Goal: Navigation & Orientation: Find specific page/section

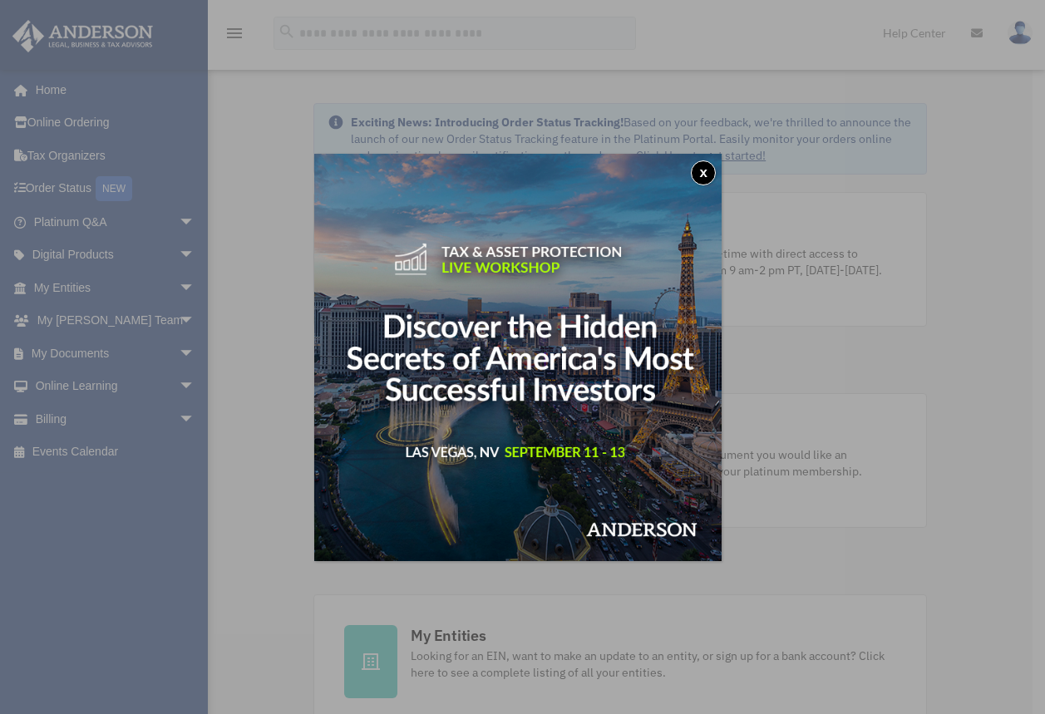
click at [716, 166] on button "x" at bounding box center [703, 172] width 25 height 25
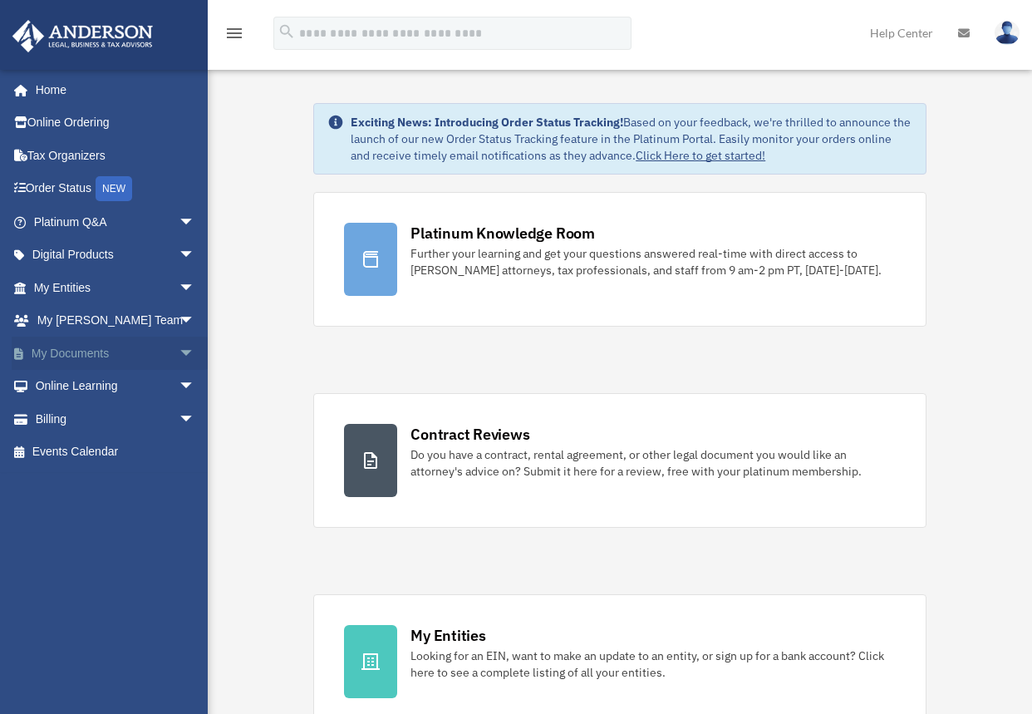
click at [104, 353] on link "My Documents arrow_drop_down" at bounding box center [116, 353] width 209 height 33
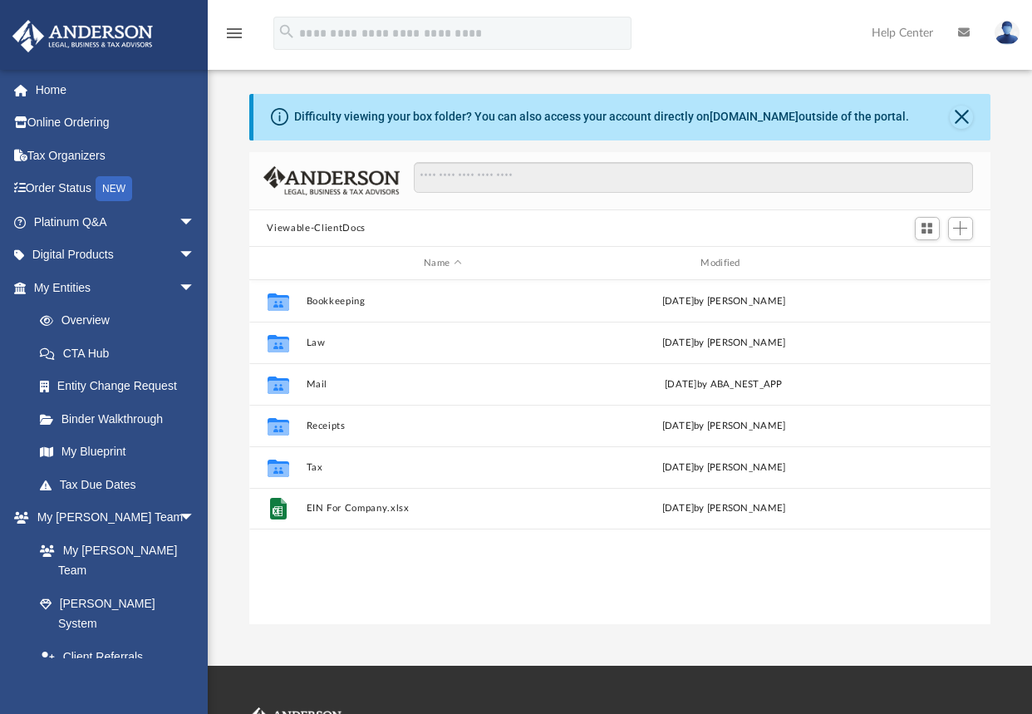
scroll to position [366, 730]
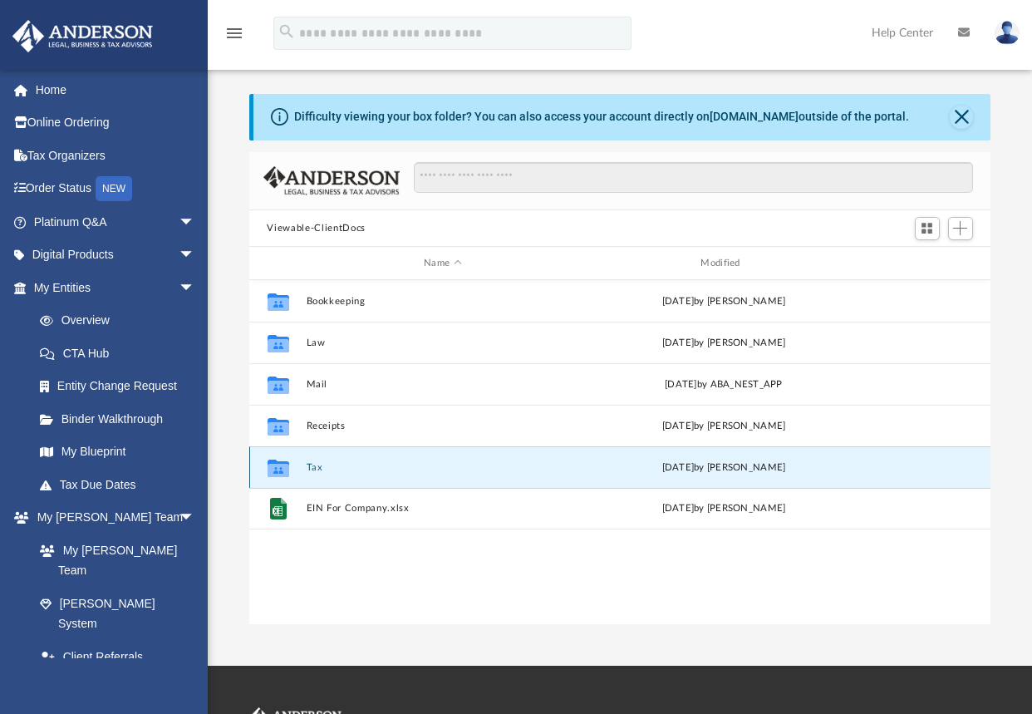
click at [317, 470] on button "Tax" at bounding box center [442, 467] width 273 height 11
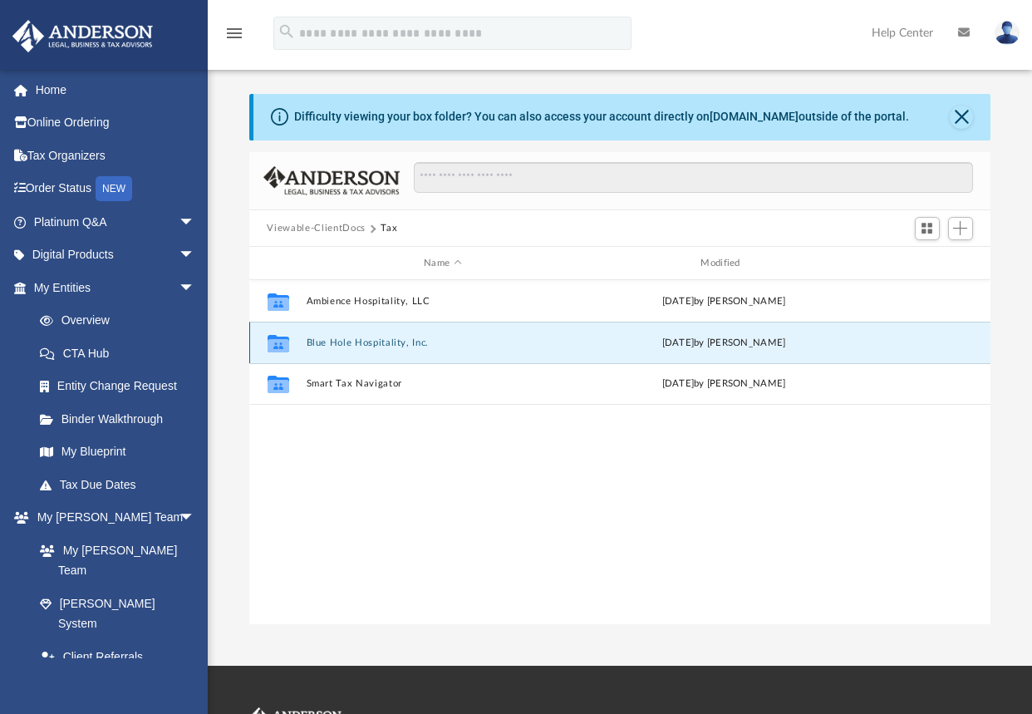
click at [377, 342] on button "Blue Hole Hospitality, Inc." at bounding box center [442, 342] width 273 height 11
click at [377, 341] on button "Blue Hole Hospitality, Inc." at bounding box center [442, 342] width 273 height 11
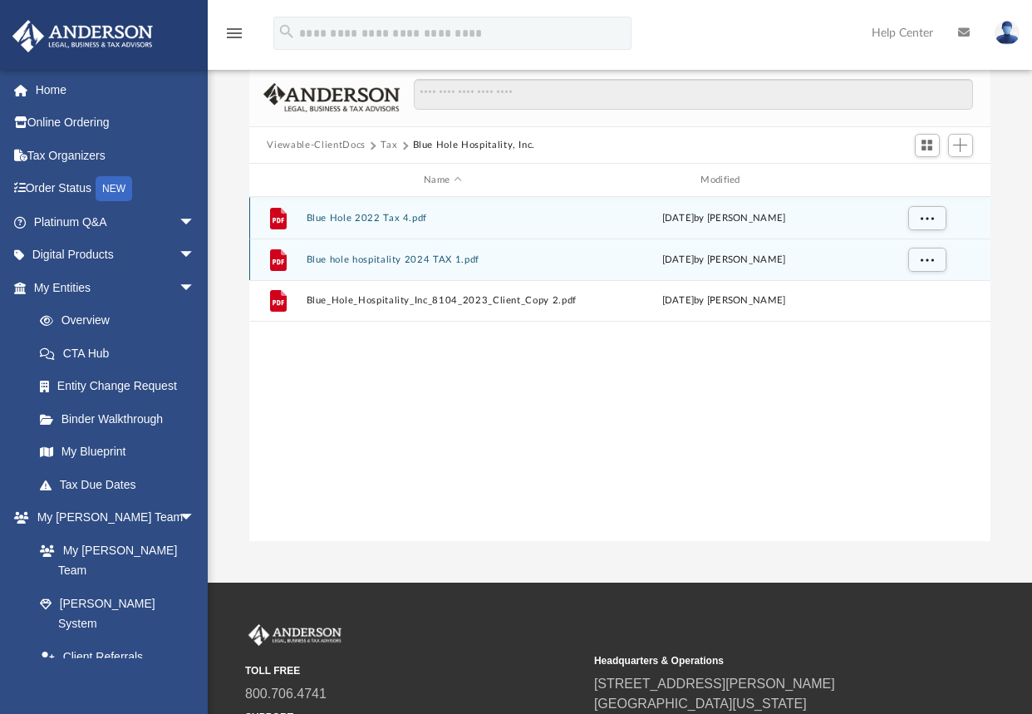
scroll to position [0, 0]
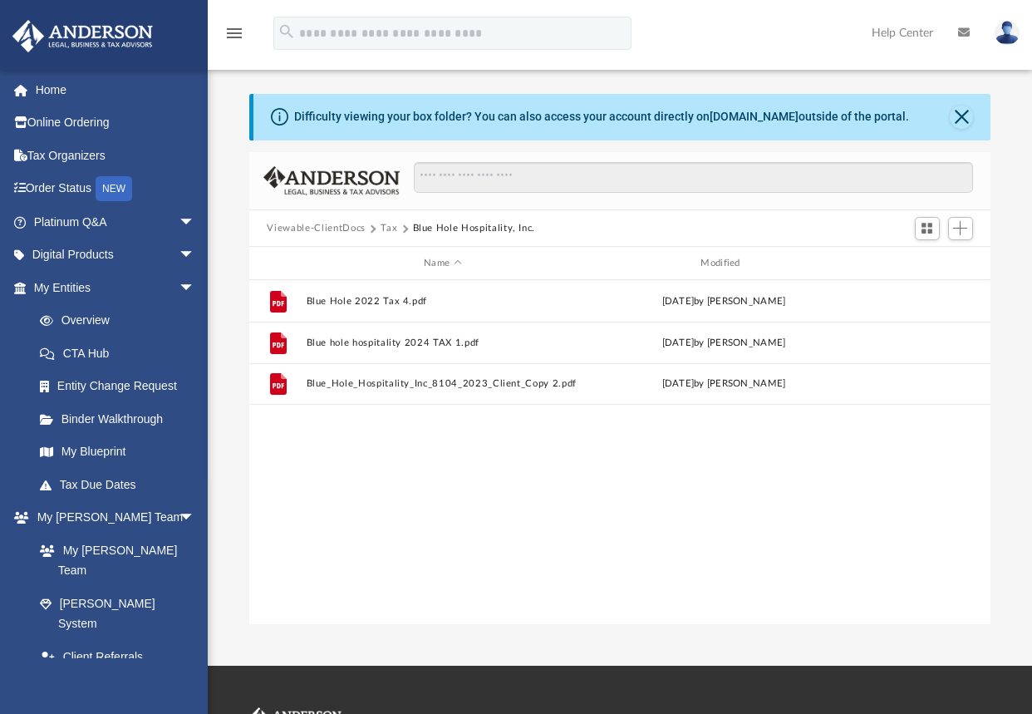
click at [230, 37] on icon "menu" at bounding box center [234, 33] width 20 height 20
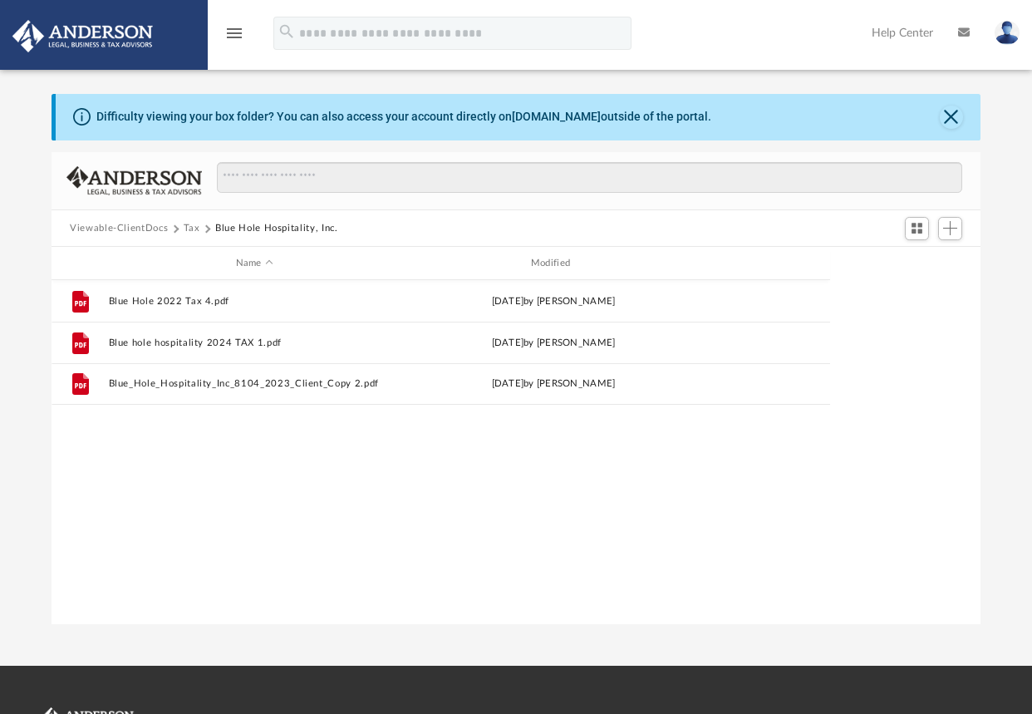
scroll to position [366, 917]
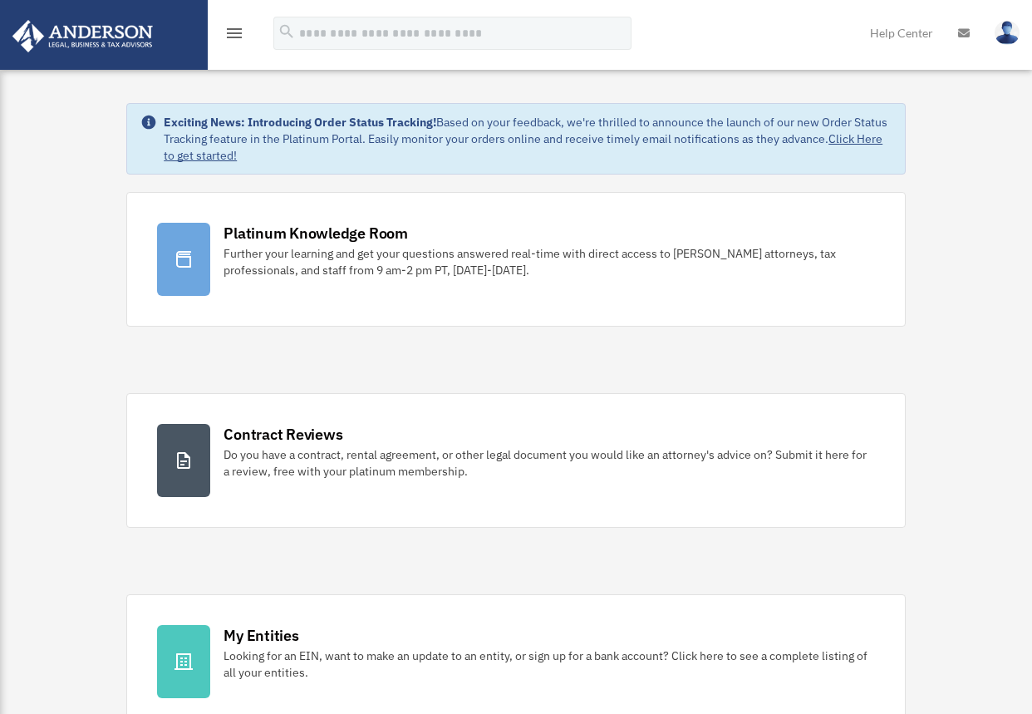
click at [236, 31] on icon "menu" at bounding box center [234, 33] width 20 height 20
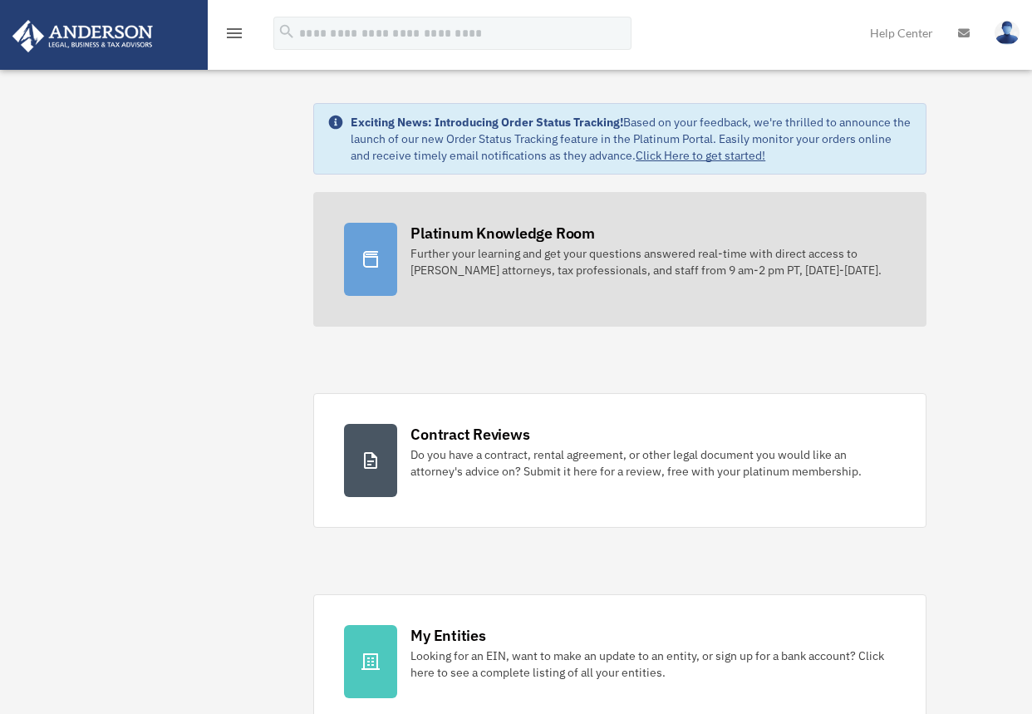
click at [441, 232] on div "Platinum Knowledge Room" at bounding box center [503, 233] width 185 height 21
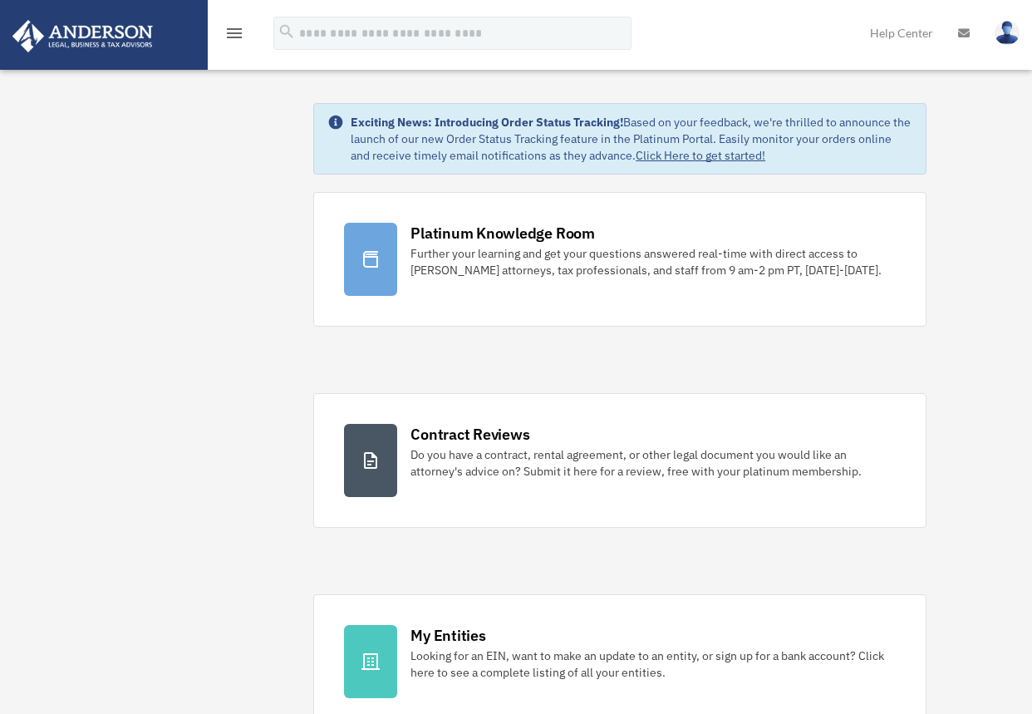
click at [99, 26] on img at bounding box center [82, 36] width 150 height 32
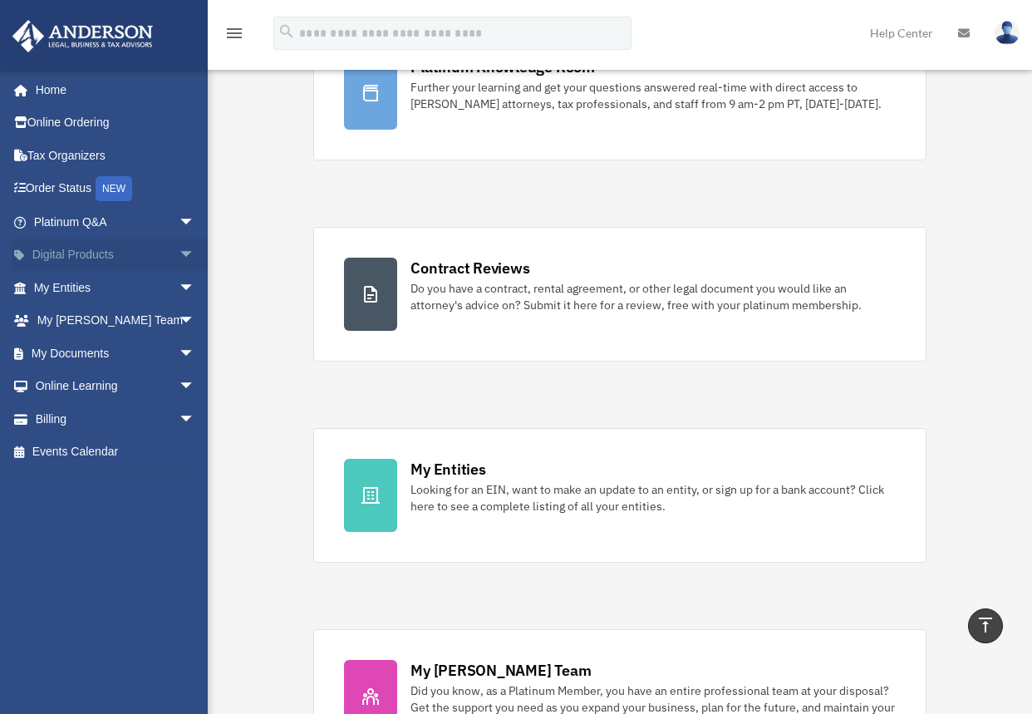
scroll to position [83, 0]
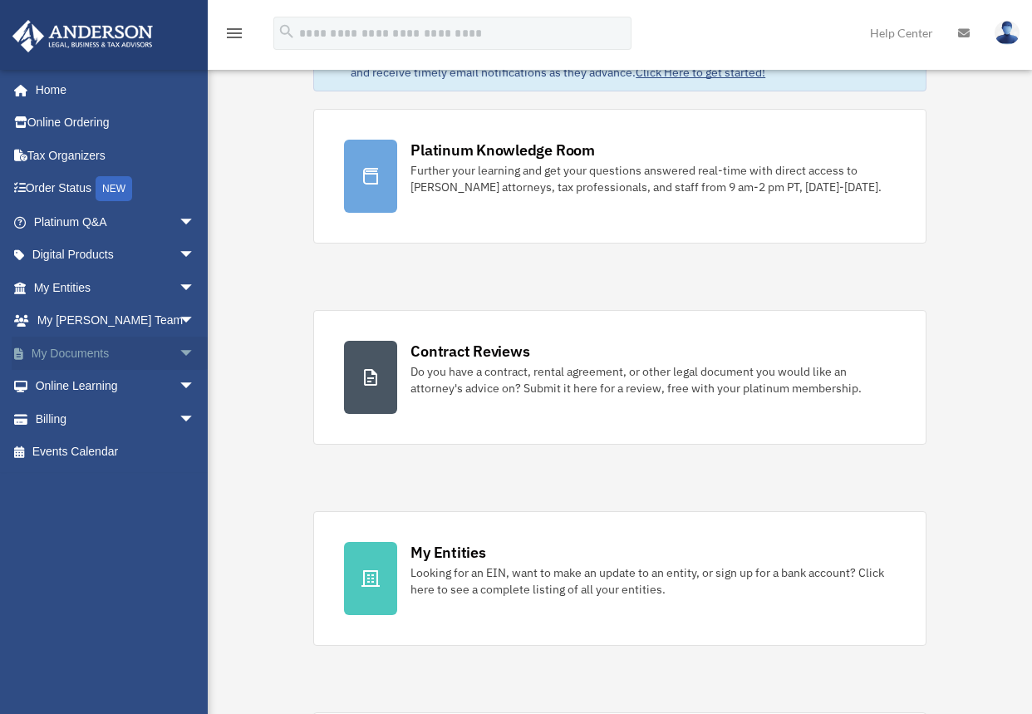
click at [99, 355] on link "My Documents arrow_drop_down" at bounding box center [116, 353] width 209 height 33
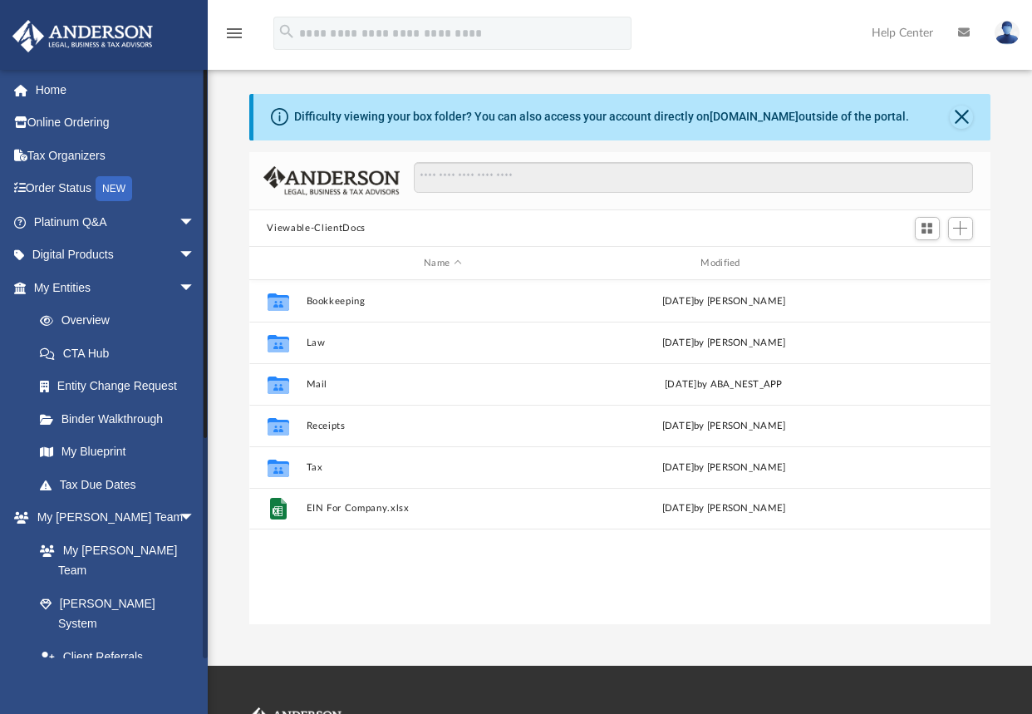
scroll to position [366, 730]
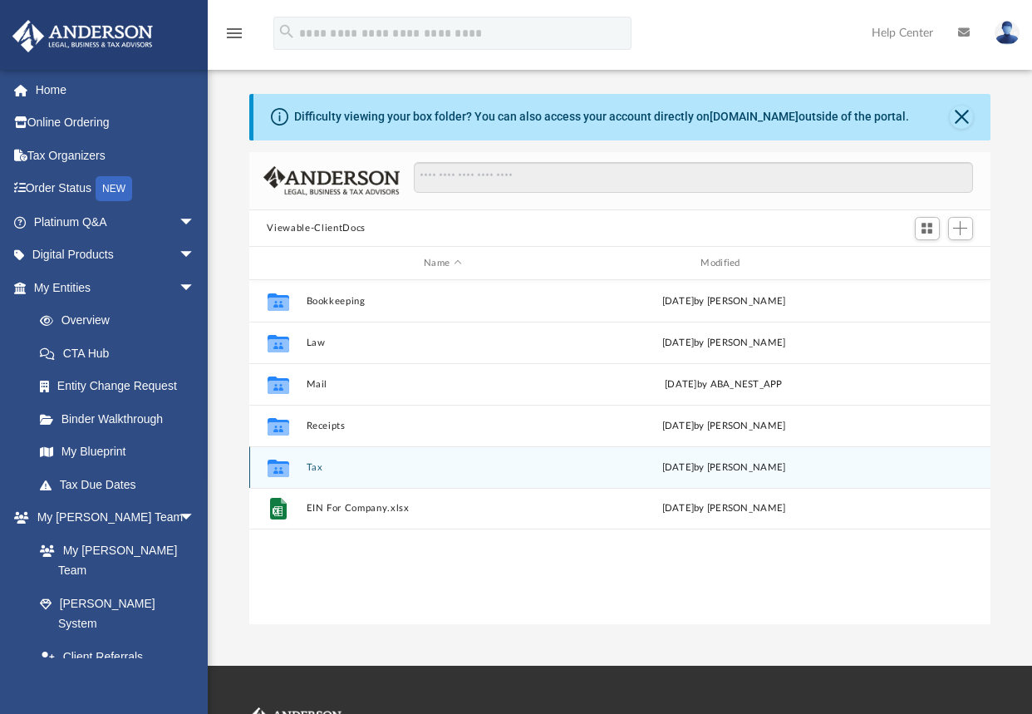
click at [323, 458] on div "Collaborated Folder Tax Thu Aug 21 2025 by Marisa Yurk" at bounding box center [620, 467] width 742 height 42
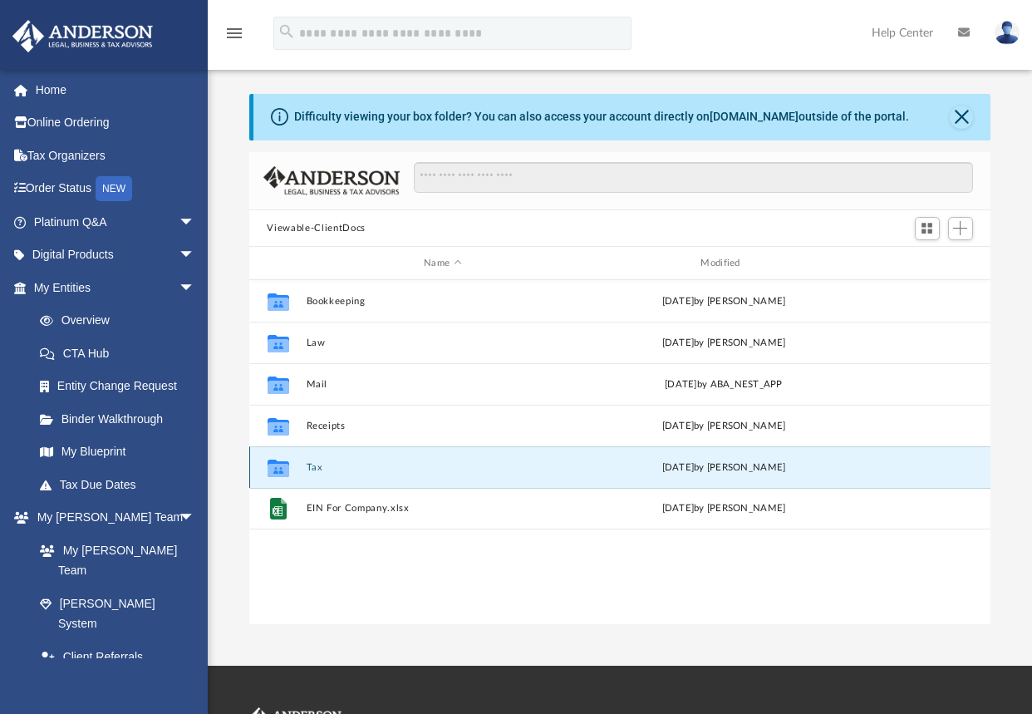
click at [307, 467] on button "Tax" at bounding box center [442, 467] width 273 height 11
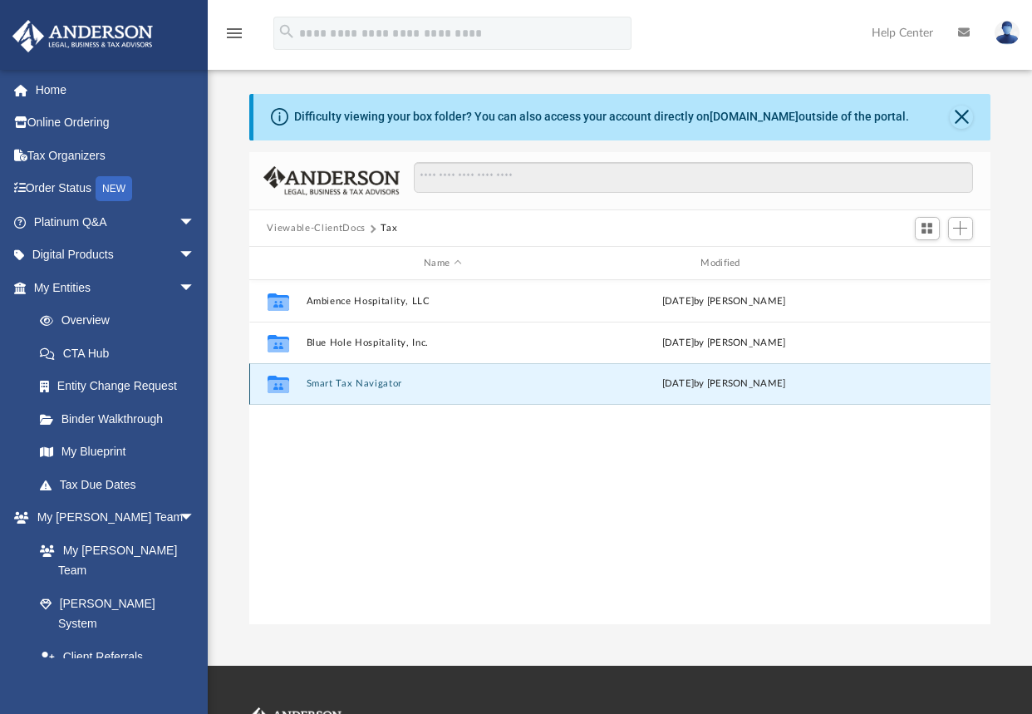
click at [363, 379] on button "Smart Tax Navigator" at bounding box center [442, 384] width 273 height 11
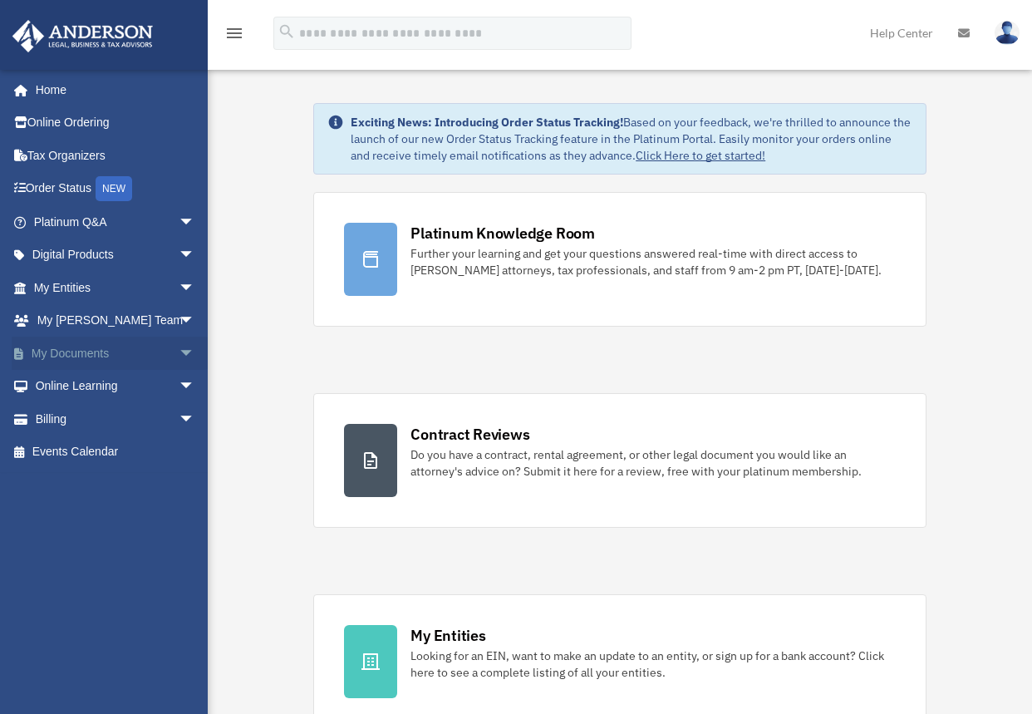
click at [88, 344] on link "My Documents arrow_drop_down" at bounding box center [116, 353] width 209 height 33
click at [87, 344] on link "My Documents arrow_drop_down" at bounding box center [116, 353] width 209 height 33
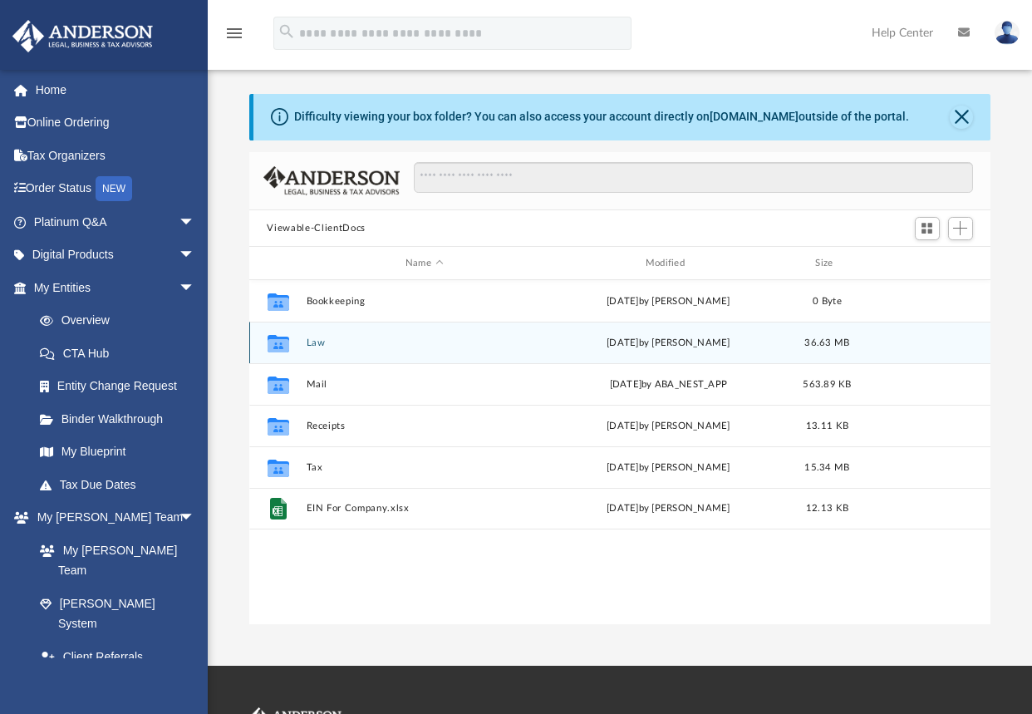
scroll to position [366, 730]
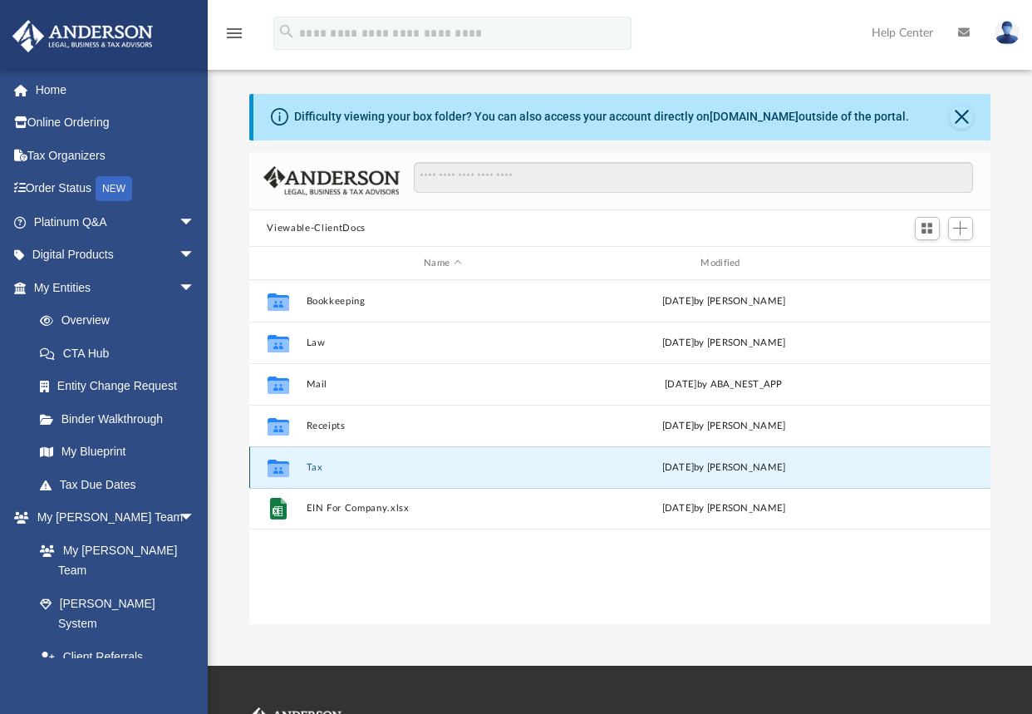
click at [319, 470] on button "Tax" at bounding box center [442, 467] width 273 height 11
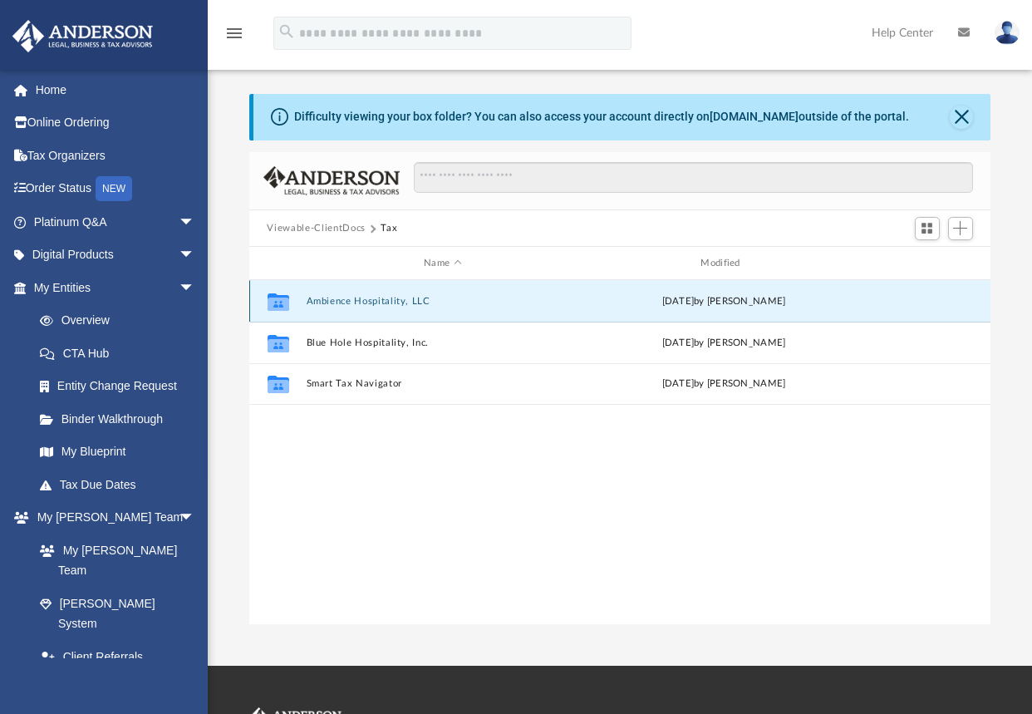
click at [339, 297] on button "Ambience Hospitality, LLC" at bounding box center [442, 301] width 273 height 11
click at [339, 298] on button "Ambience Hospitality, LLC" at bounding box center [442, 301] width 273 height 11
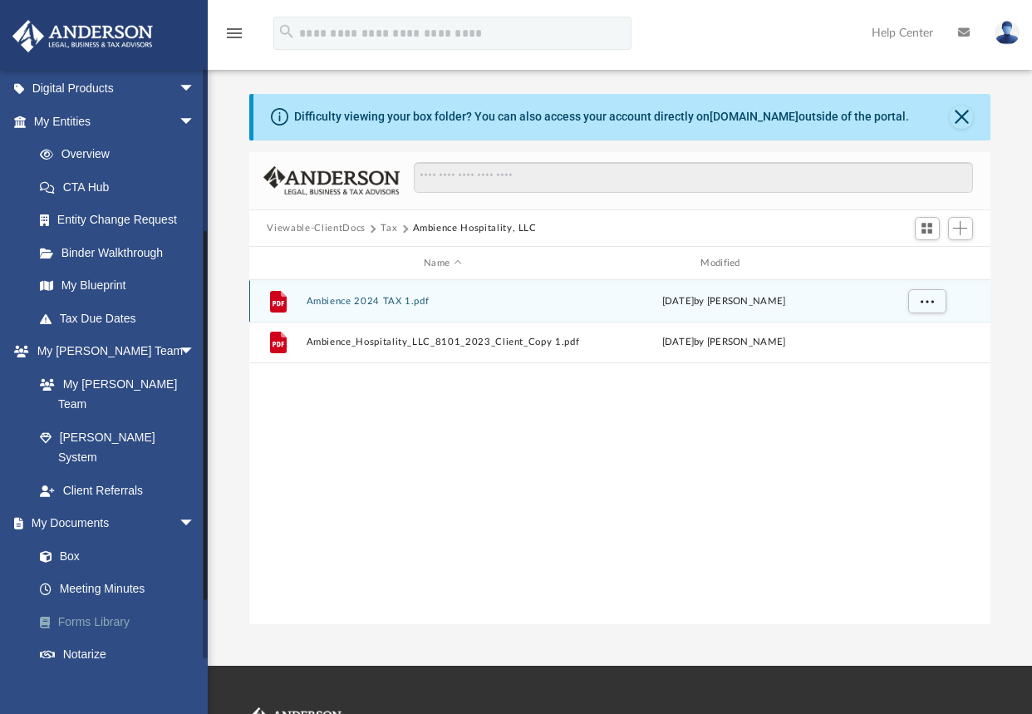
scroll to position [339, 0]
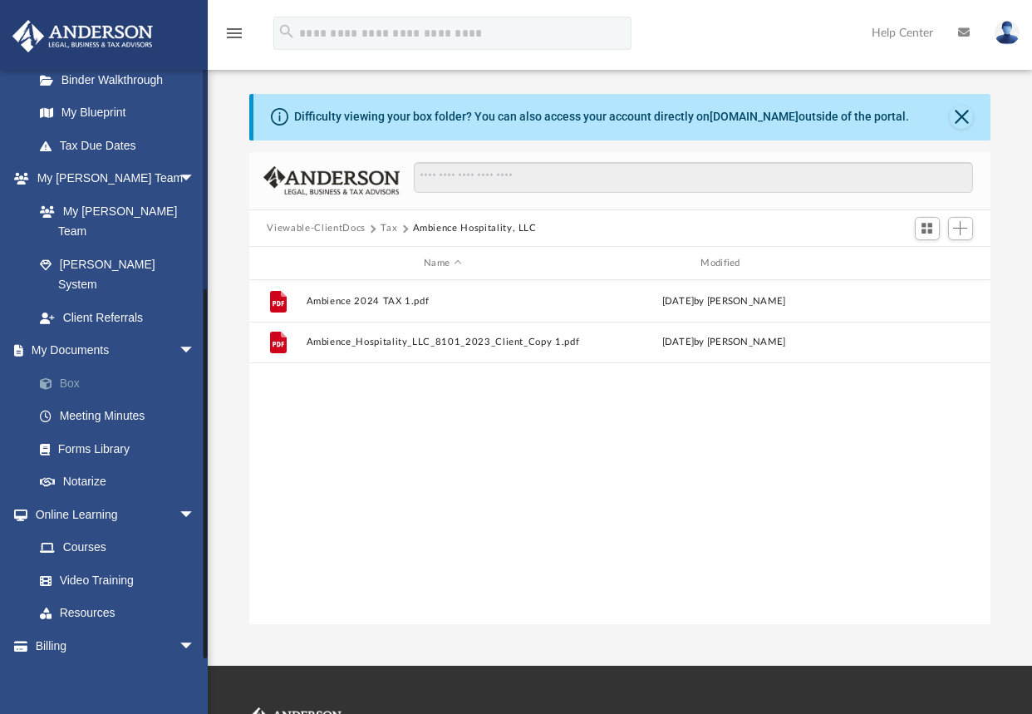
click at [58, 378] on span at bounding box center [54, 384] width 11 height 12
click at [71, 367] on link "Box" at bounding box center [121, 383] width 197 height 33
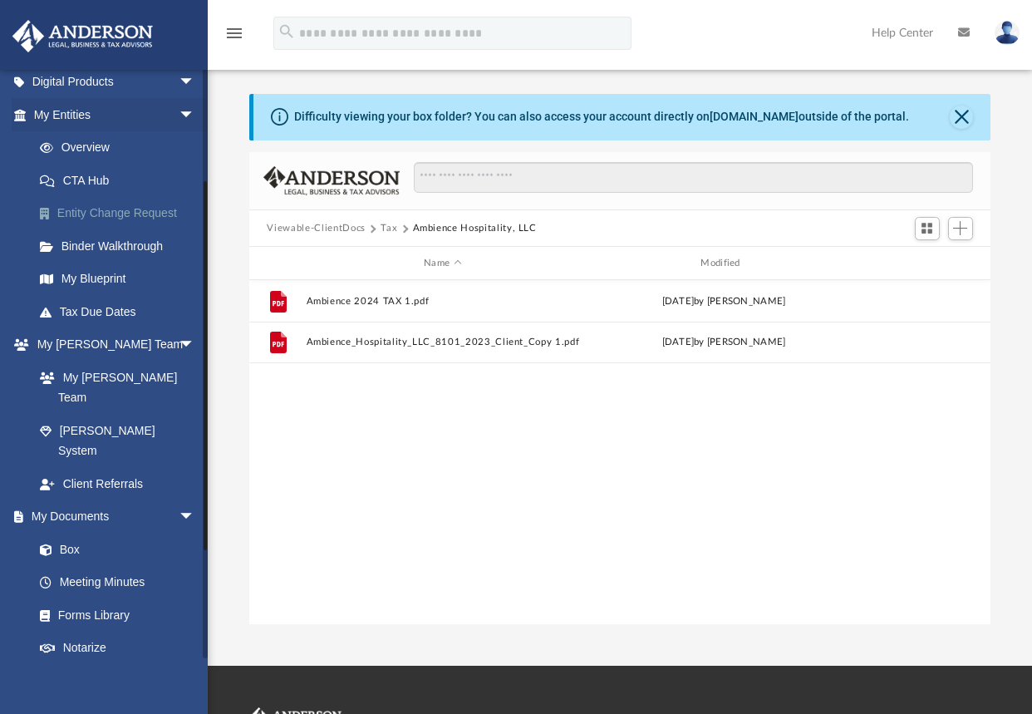
scroll to position [90, 0]
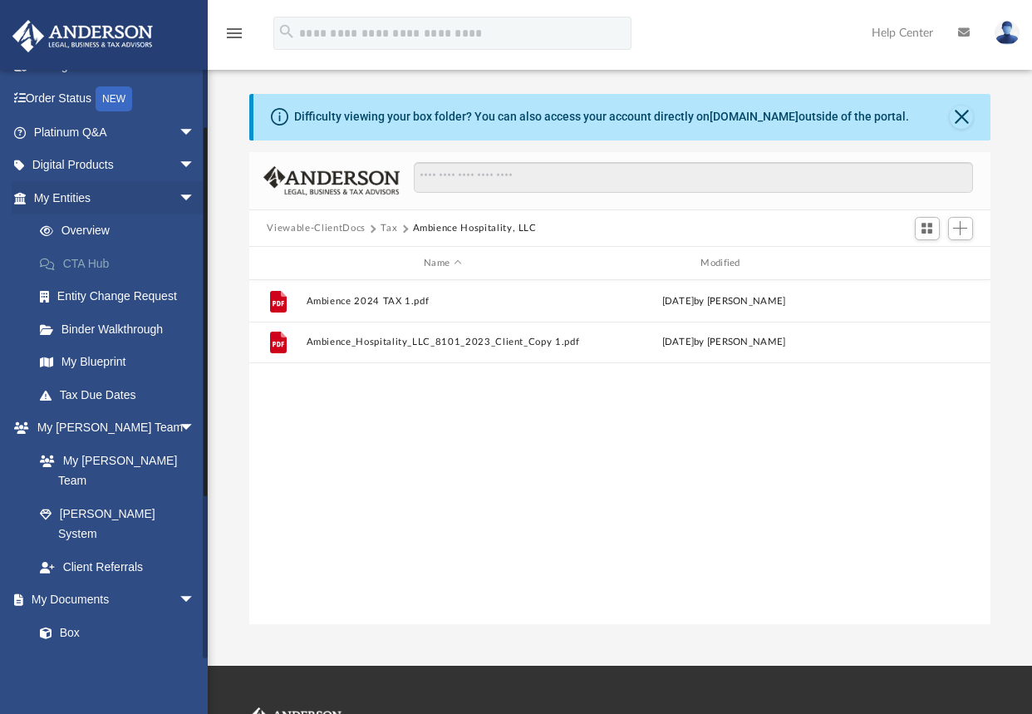
click at [77, 261] on link "CTA Hub" at bounding box center [121, 263] width 197 height 33
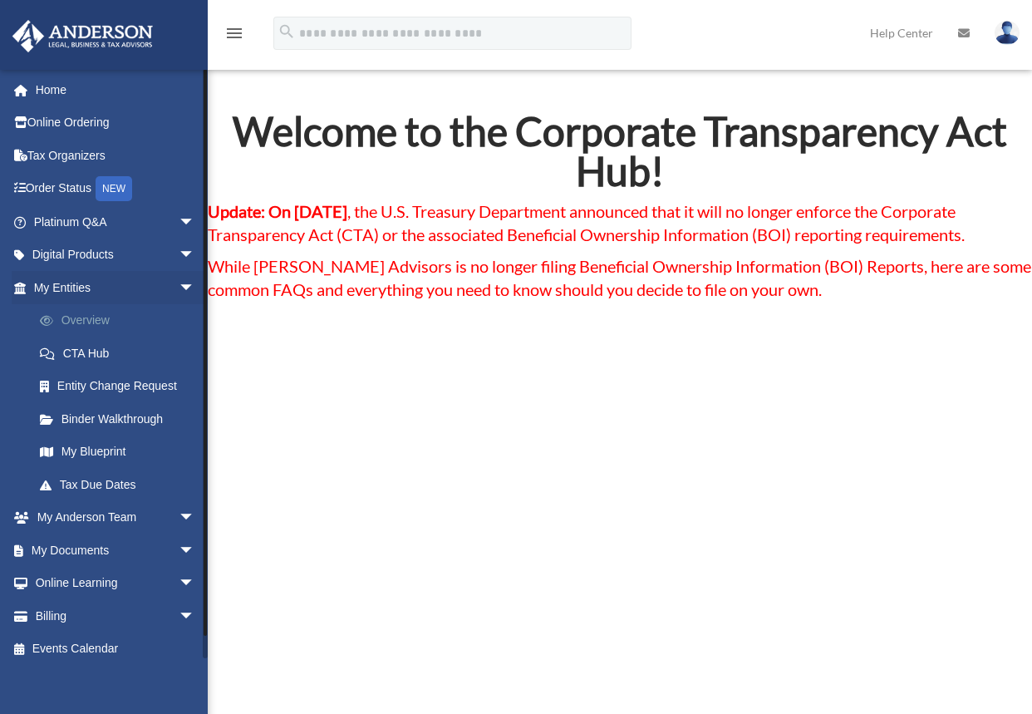
click at [80, 319] on link "Overview" at bounding box center [121, 320] width 197 height 33
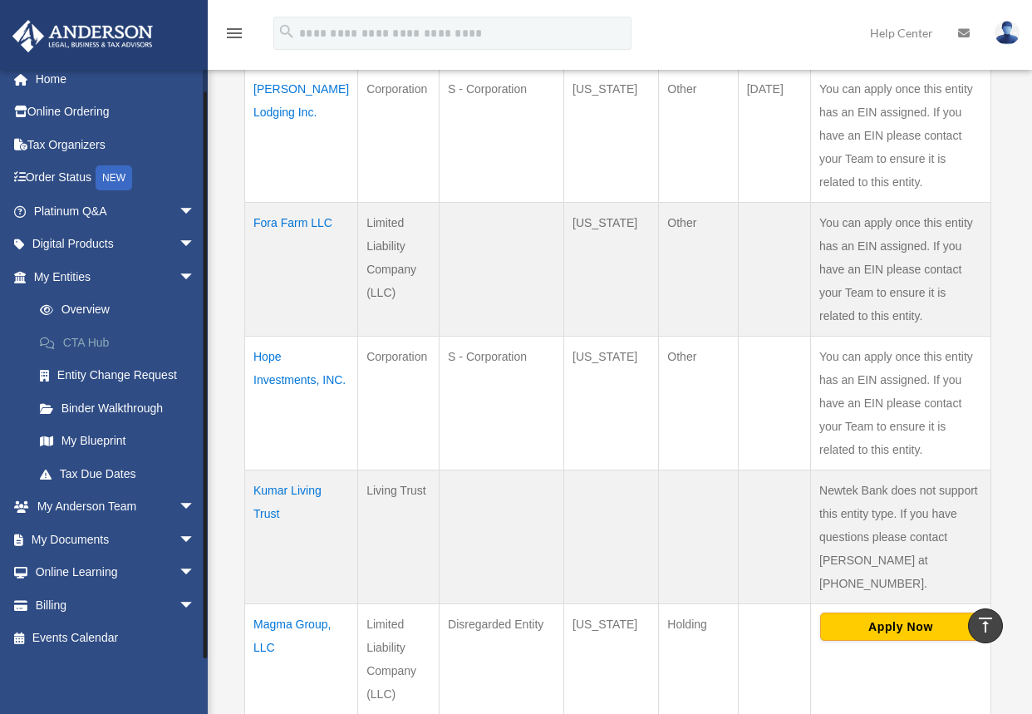
scroll to position [997, 0]
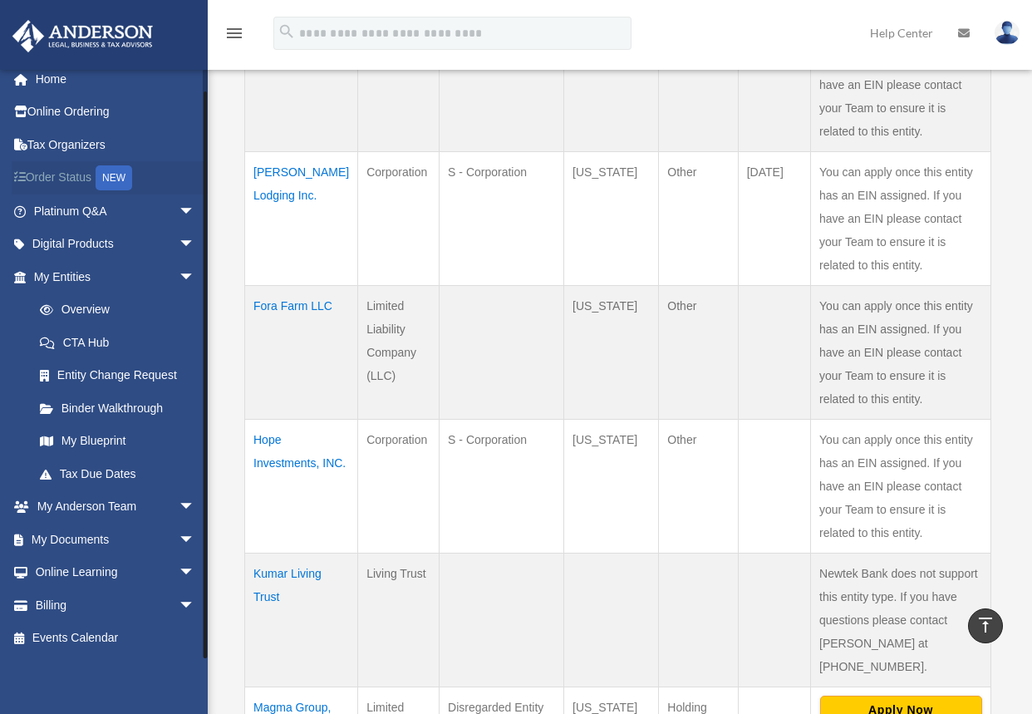
click at [69, 176] on link "Order Status NEW" at bounding box center [116, 178] width 209 height 34
